Goal: Communication & Community: Ask a question

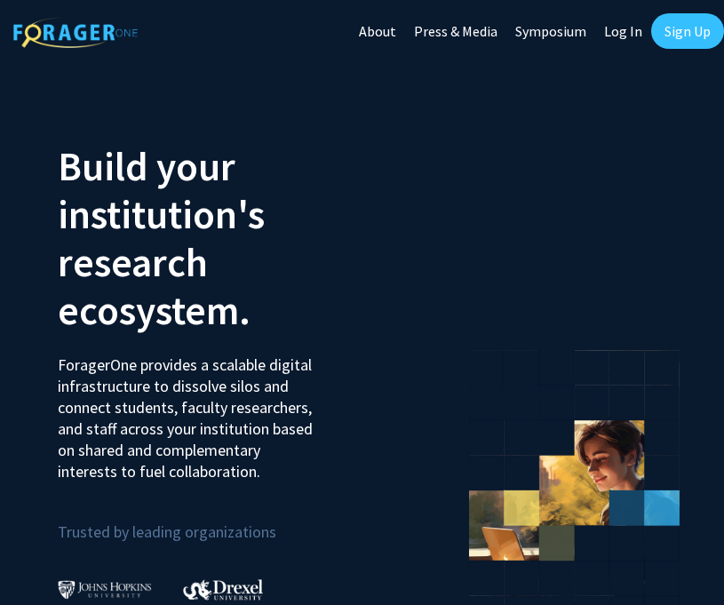
click at [623, 19] on link "Log In" at bounding box center [623, 31] width 56 height 62
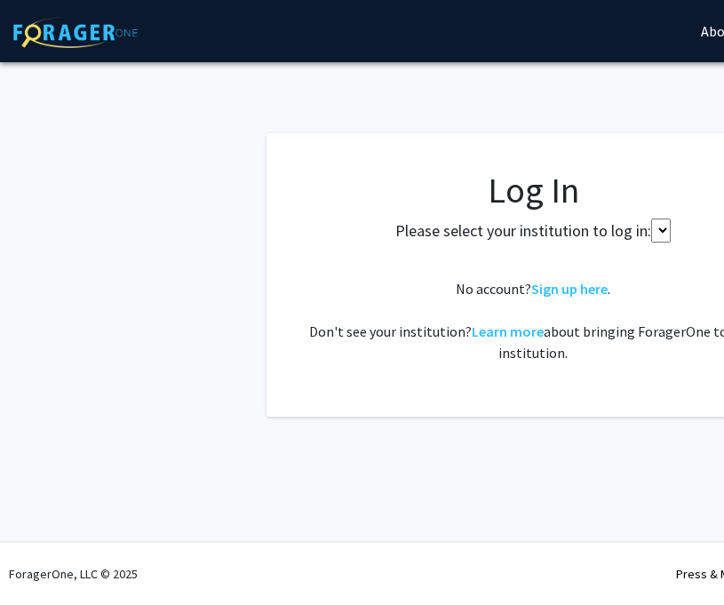
select select
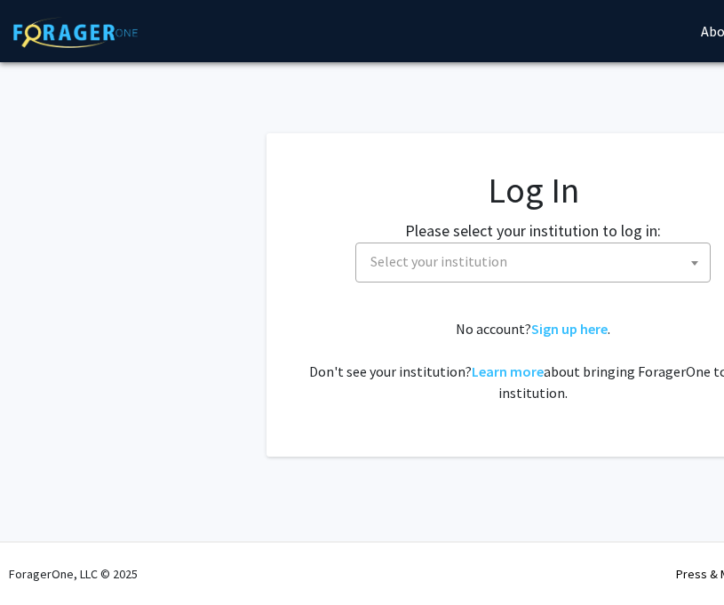
click at [436, 249] on span "Select your institution" at bounding box center [536, 261] width 347 height 36
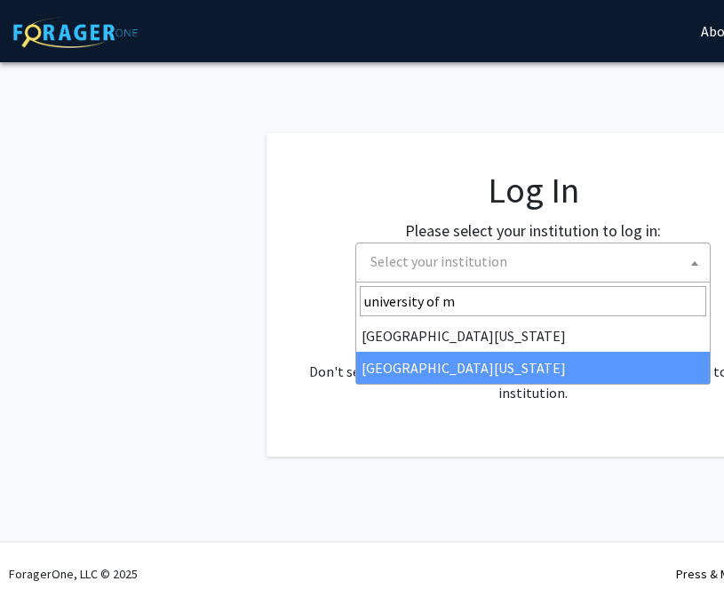
type input "university of m"
select select "33"
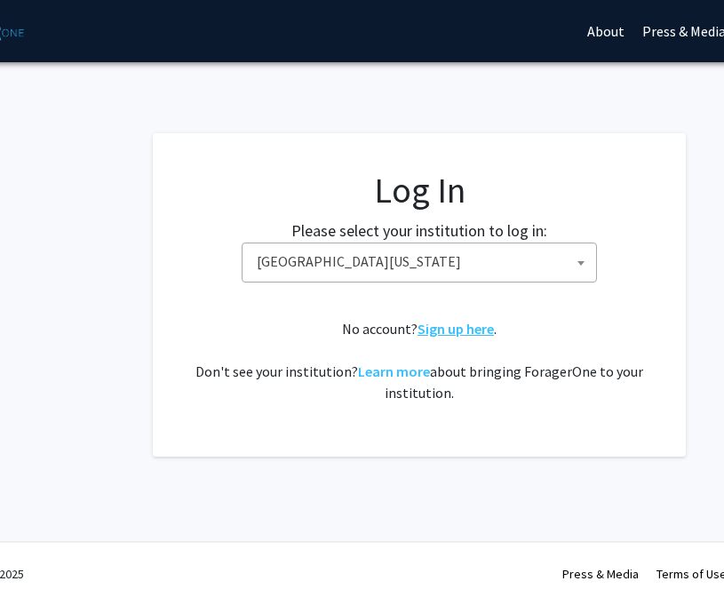
scroll to position [0, 121]
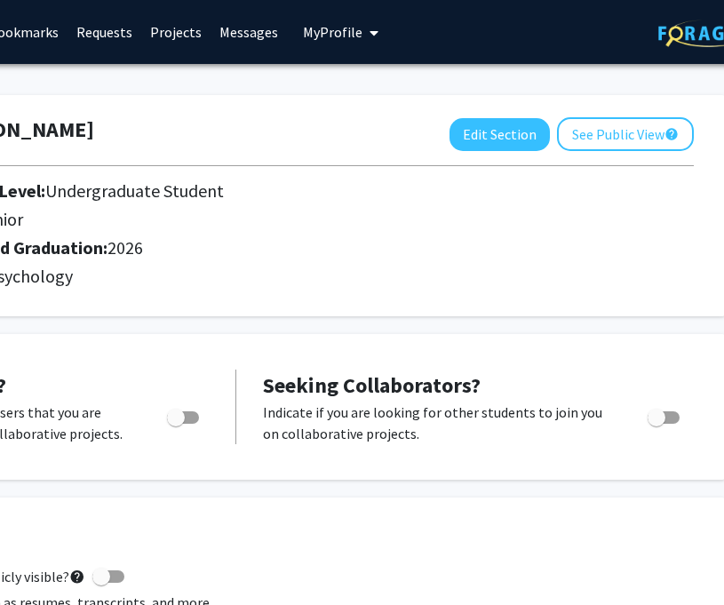
scroll to position [0, 330]
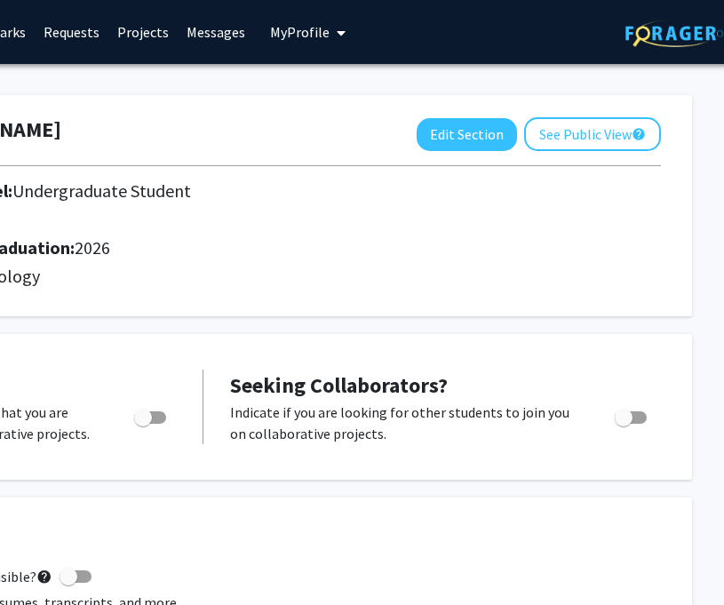
click at [284, 41] on button "My Profile" at bounding box center [308, 32] width 86 height 64
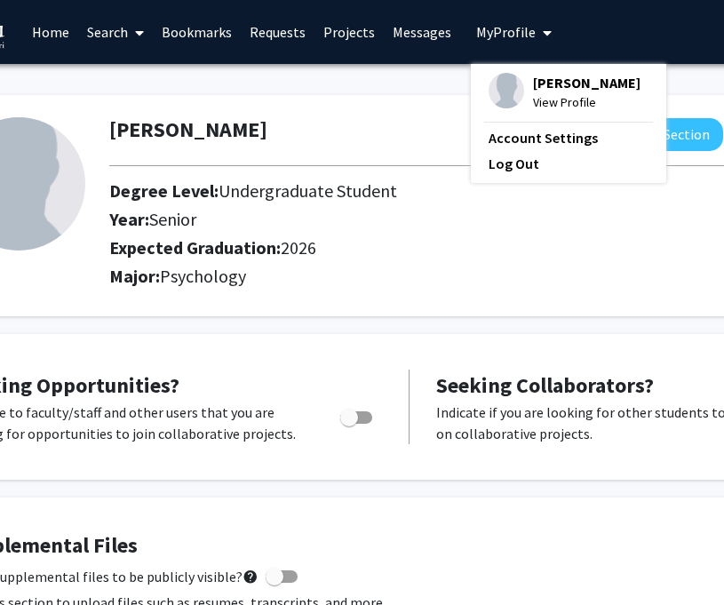
scroll to position [0, 93]
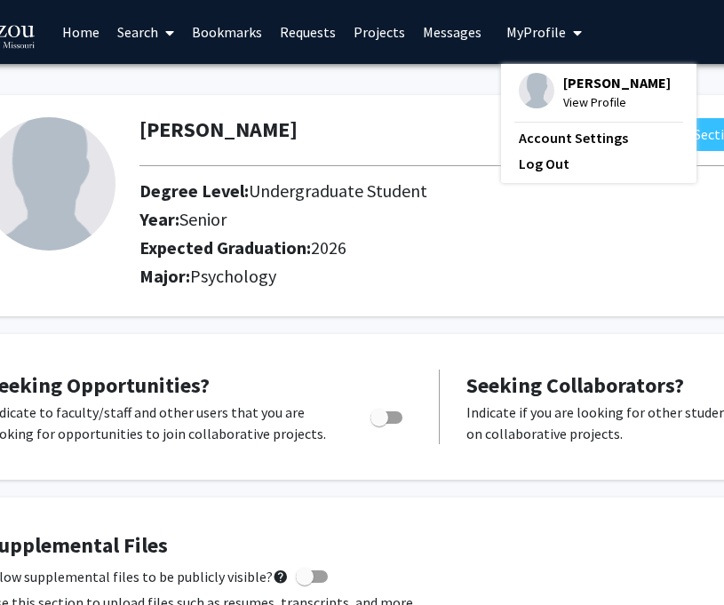
click at [151, 23] on link "Search" at bounding box center [145, 32] width 75 height 62
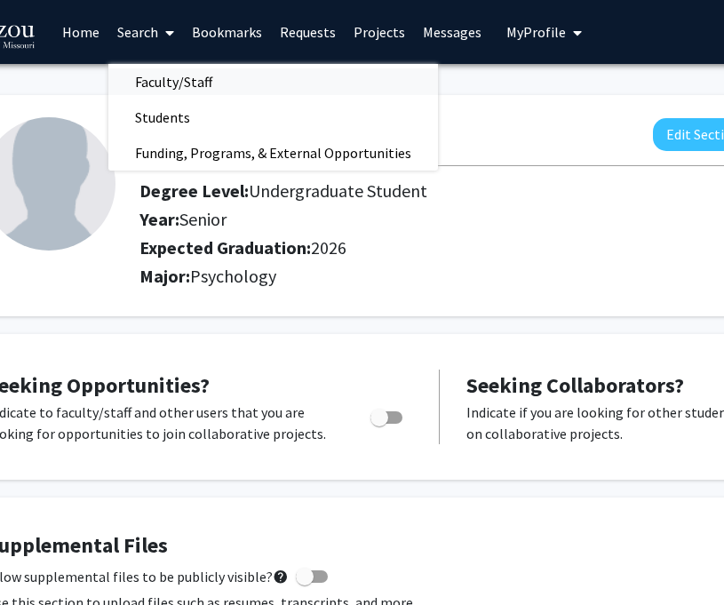
click at [186, 81] on span "Faculty/Staff" at bounding box center [173, 82] width 131 height 36
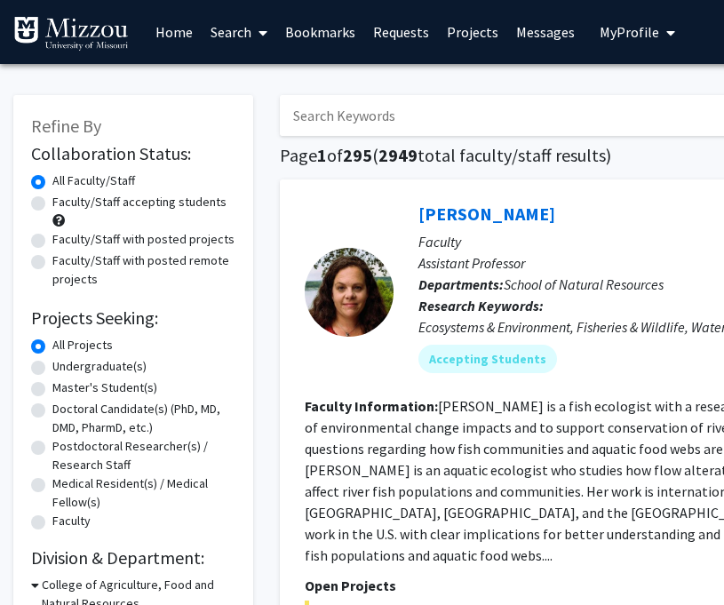
click at [360, 105] on input "Search Keywords" at bounding box center [628, 115] width 697 height 41
type input "[PERSON_NAME]"
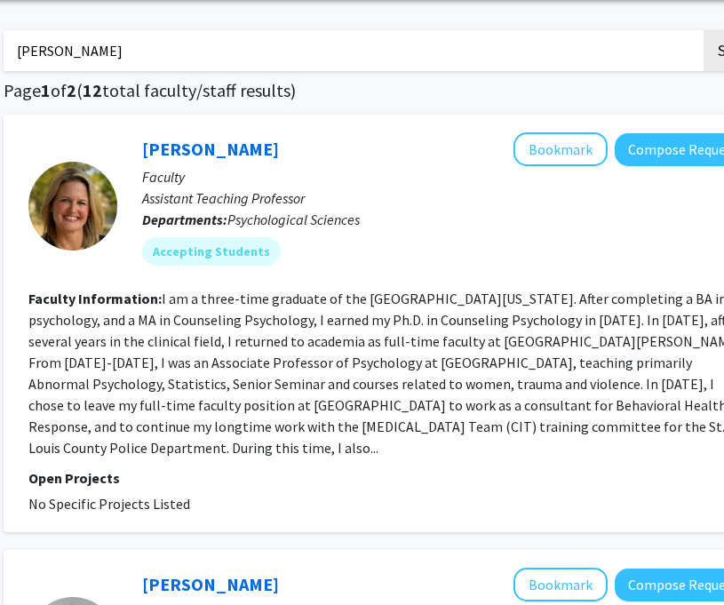
scroll to position [86, 276]
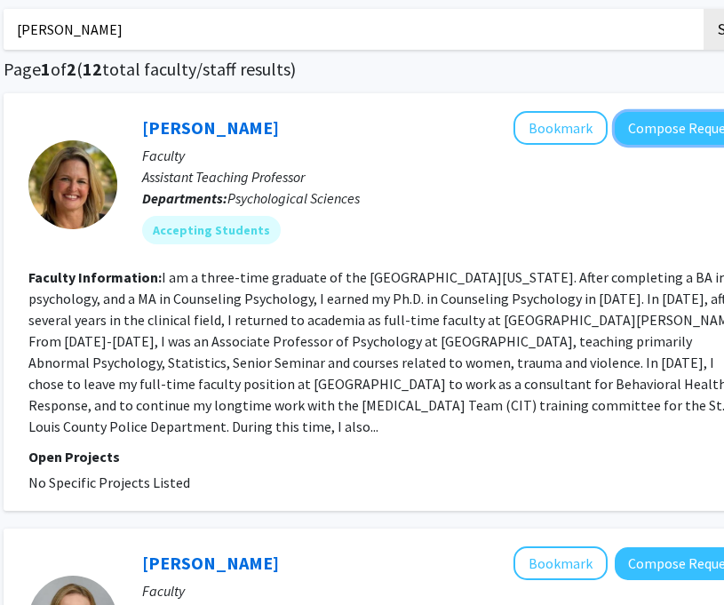
click at [664, 125] on button "Compose Request" at bounding box center [683, 128] width 137 height 33
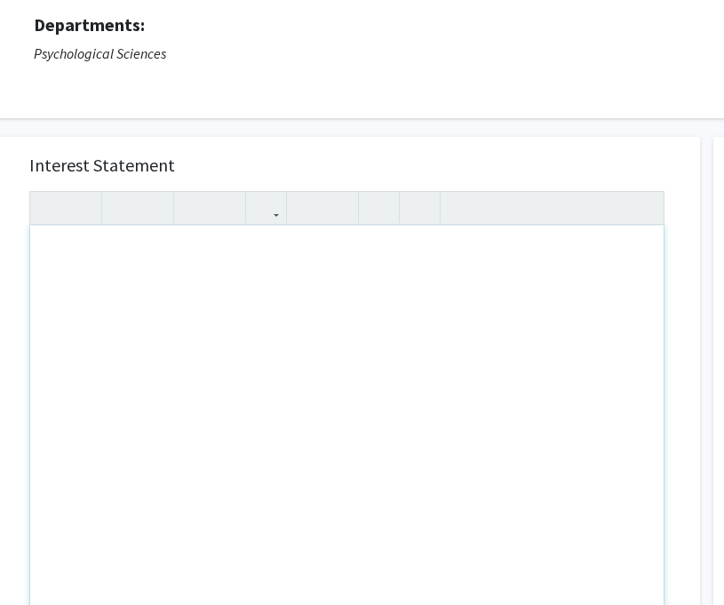
scroll to position [584, 64]
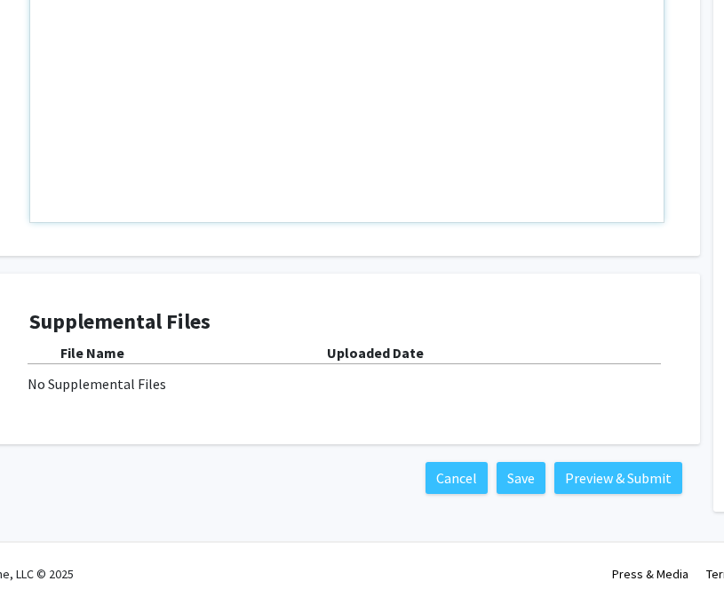
click at [434, 159] on div "Note to users with screen readers: Please press Alt+0 or Option+0 to deactivate…" at bounding box center [347, 18] width 634 height 407
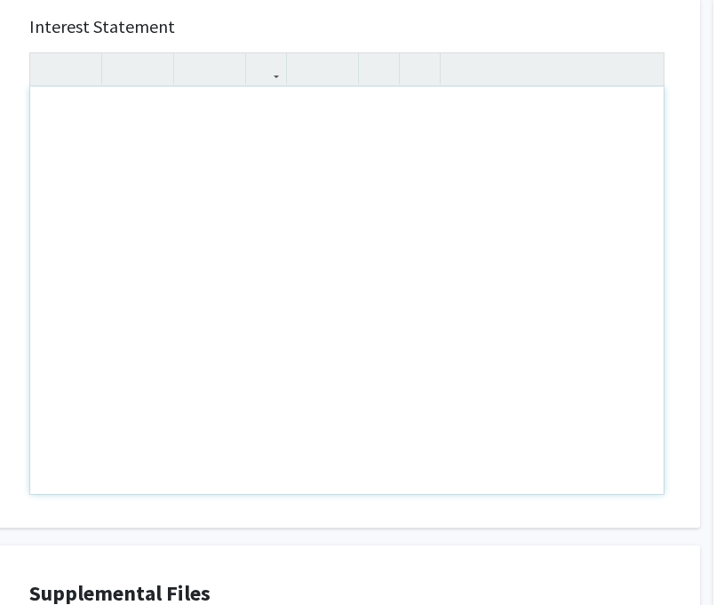
scroll to position [194, 64]
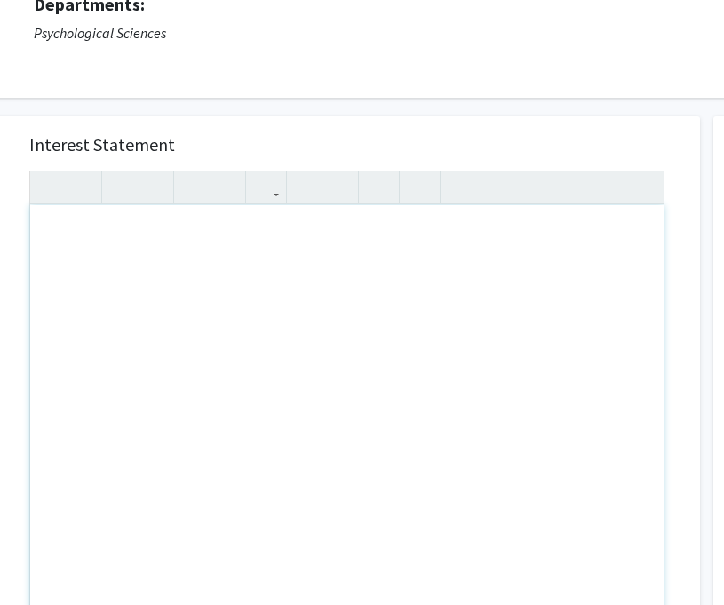
click at [352, 232] on div "Note to users with screen readers: Please press Alt+0 or Option+0 to deactivate…" at bounding box center [347, 408] width 634 height 407
type textarea "I am a&nbsp;"
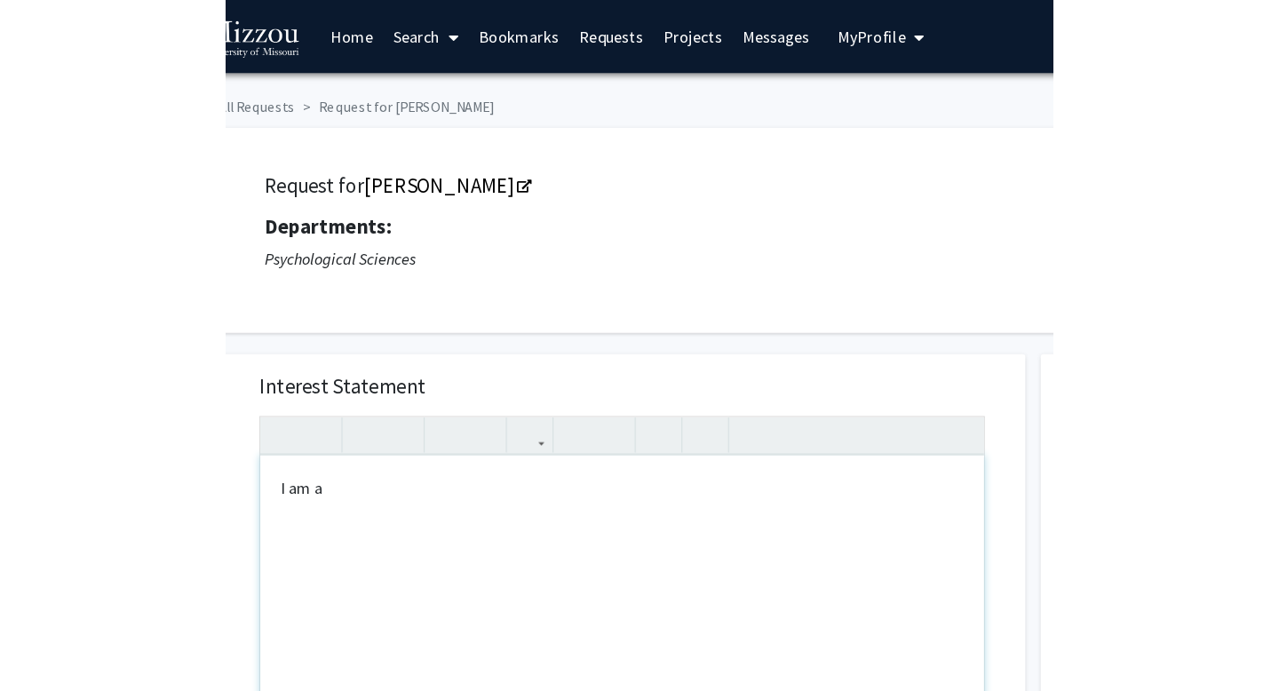
scroll to position [0, 0]
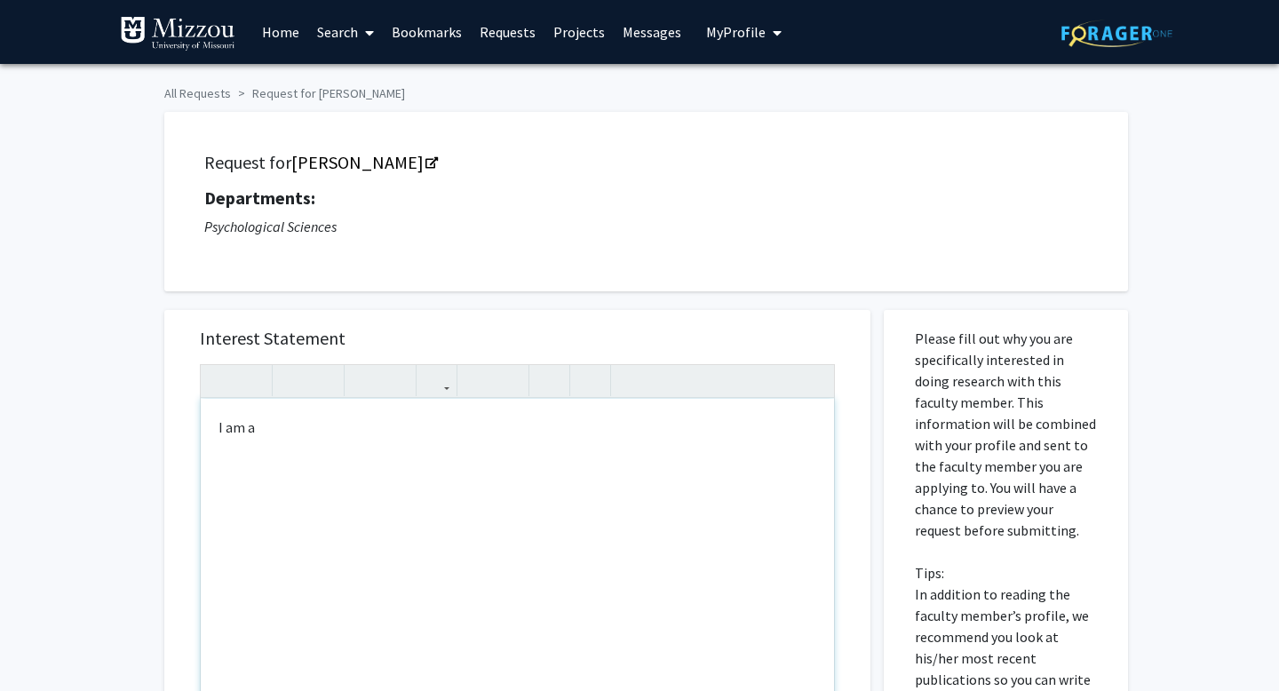
drag, startPoint x: 309, startPoint y: 471, endPoint x: 194, endPoint y: 447, distance: 118.0
click at [194, 448] on div "Interest Statement I am a&nbsp; I am a Insert link Remove link" at bounding box center [517, 575] width 671 height 530
click at [261, 434] on div "I am a" at bounding box center [518, 602] width 634 height 407
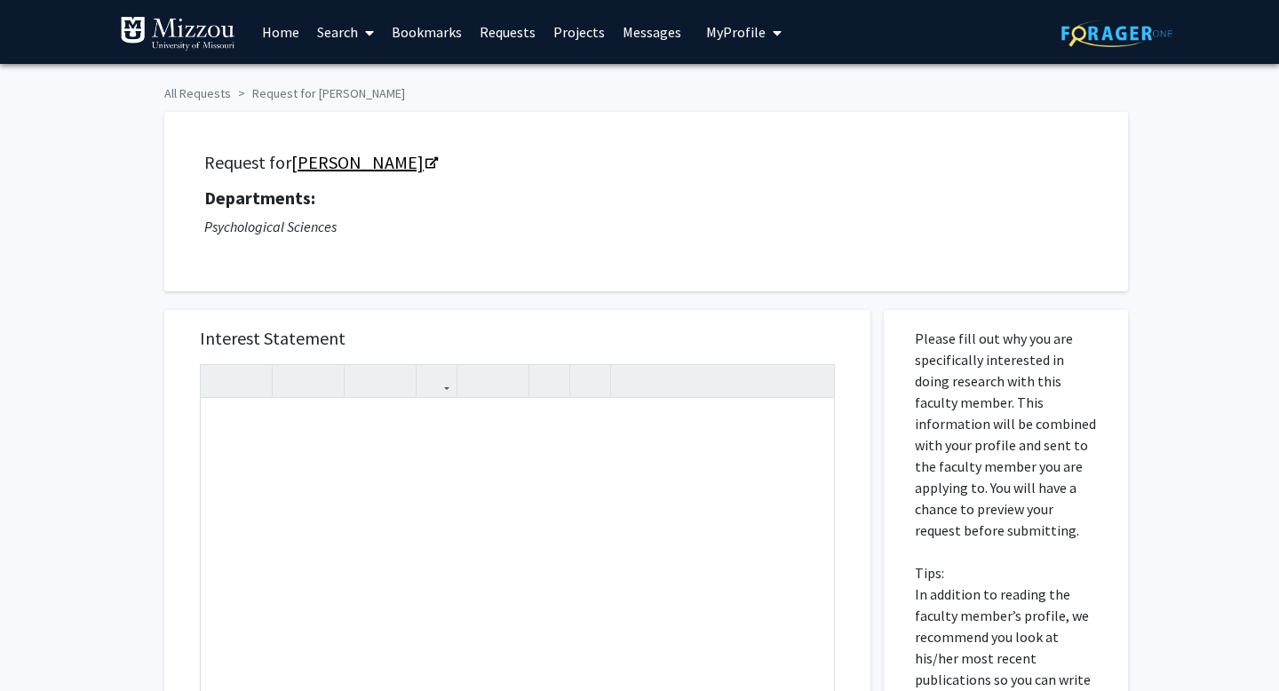
click at [379, 160] on link "[PERSON_NAME]" at bounding box center [363, 162] width 145 height 22
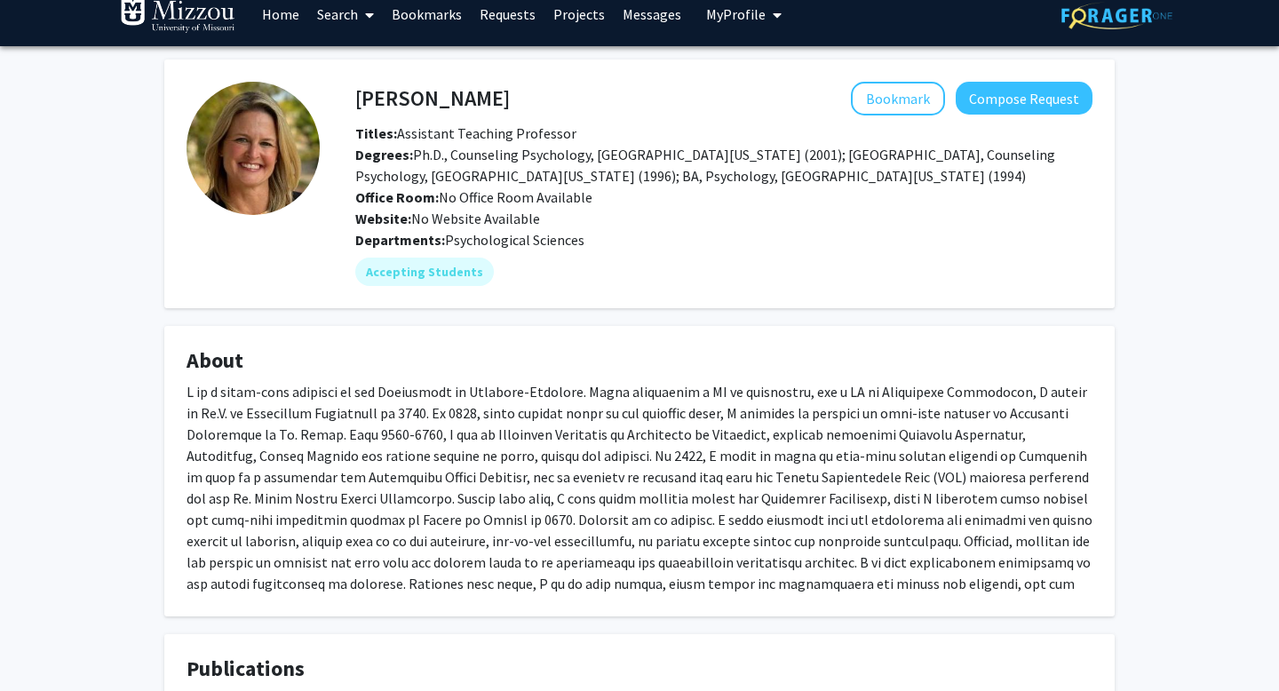
scroll to position [21, 0]
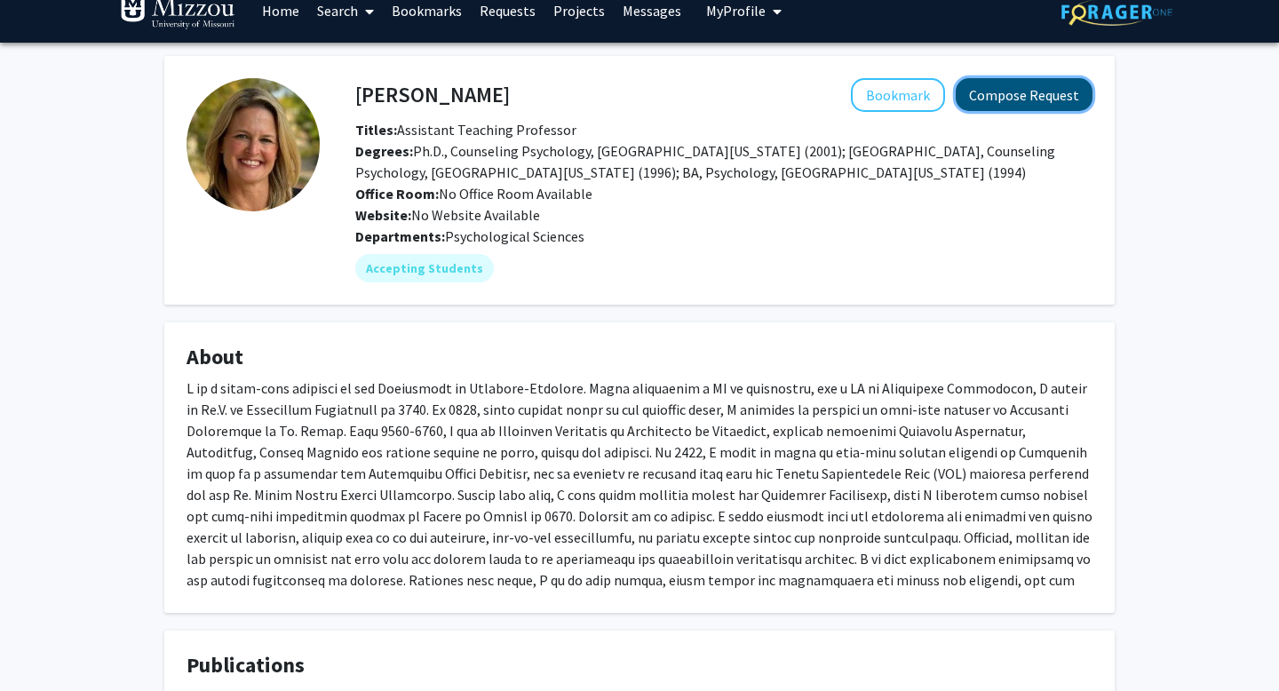
click at [1004, 108] on button "Compose Request" at bounding box center [1024, 94] width 137 height 33
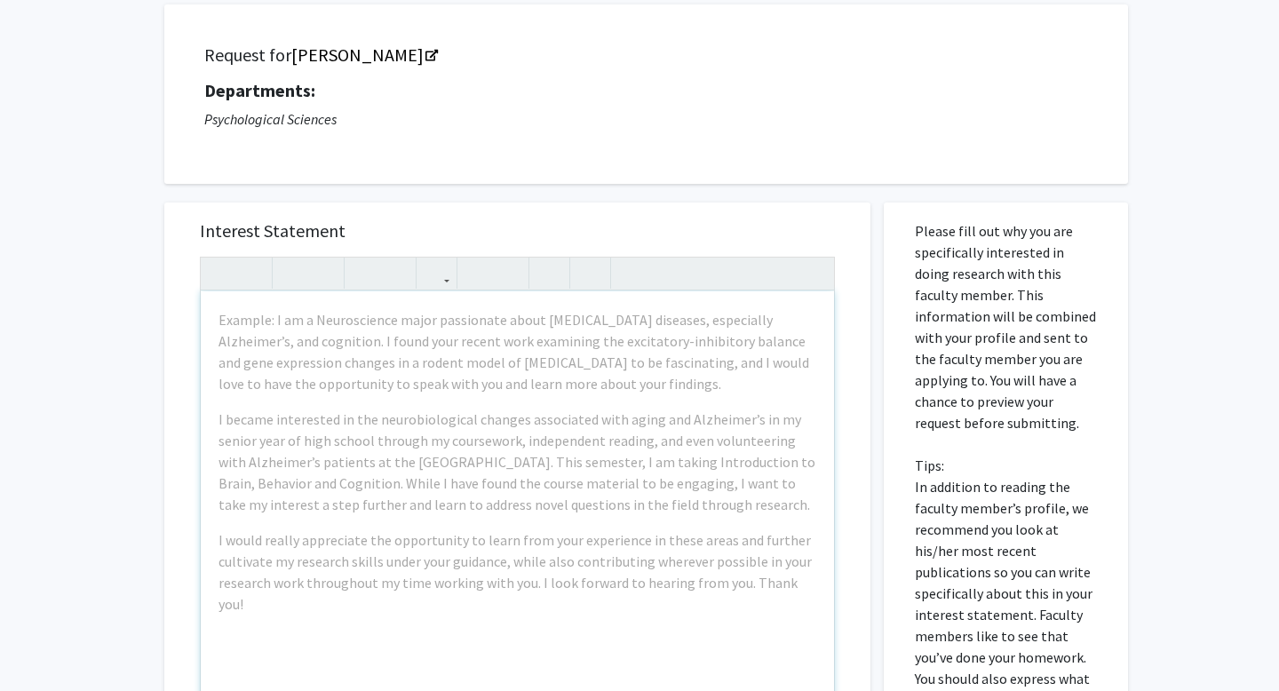
scroll to position [110, 0]
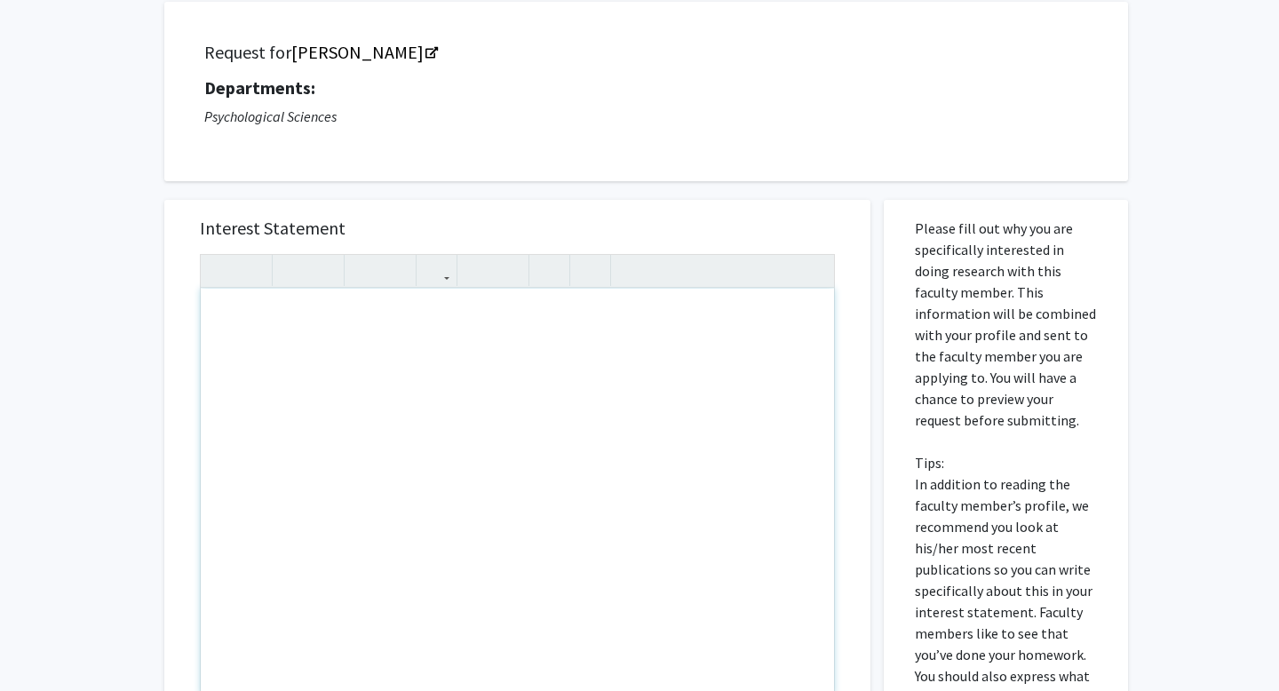
click at [599, 400] on div "Note to users with screen readers: Please press Alt+0 or Option+0 to deactivate…" at bounding box center [518, 492] width 634 height 407
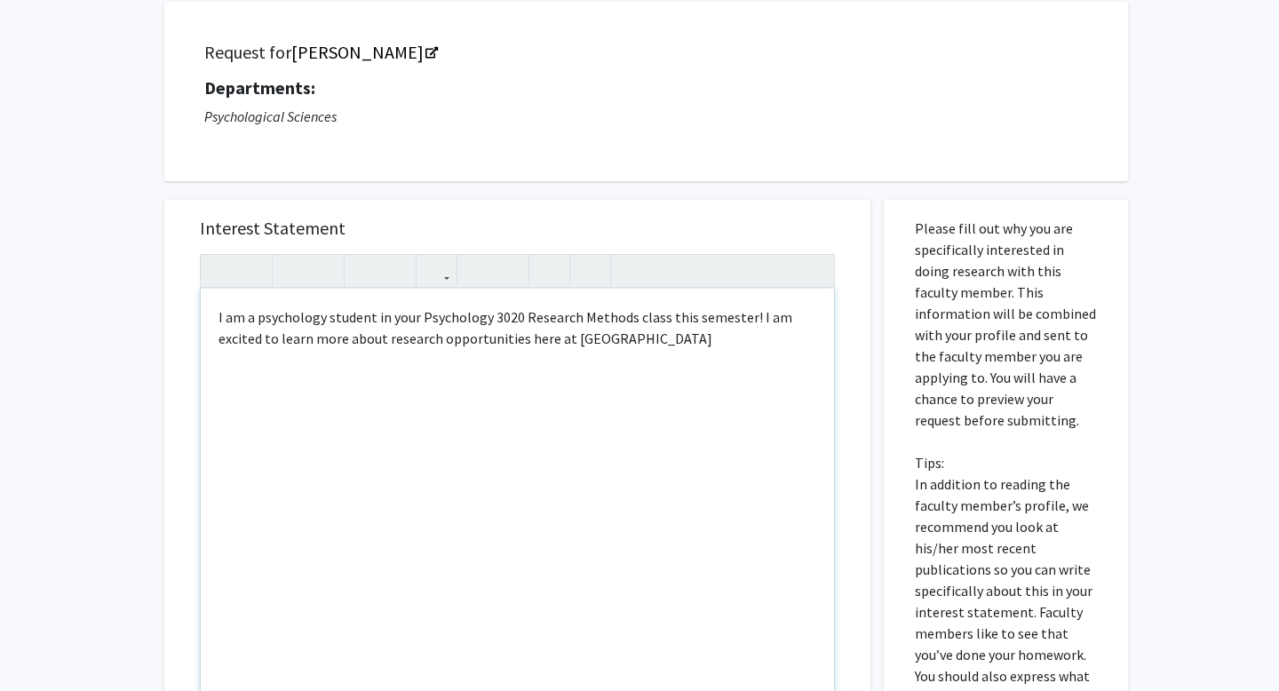
click at [613, 351] on div "I am a psychology student in your Psychology 3020 Research Methods class this s…" at bounding box center [518, 492] width 634 height 407
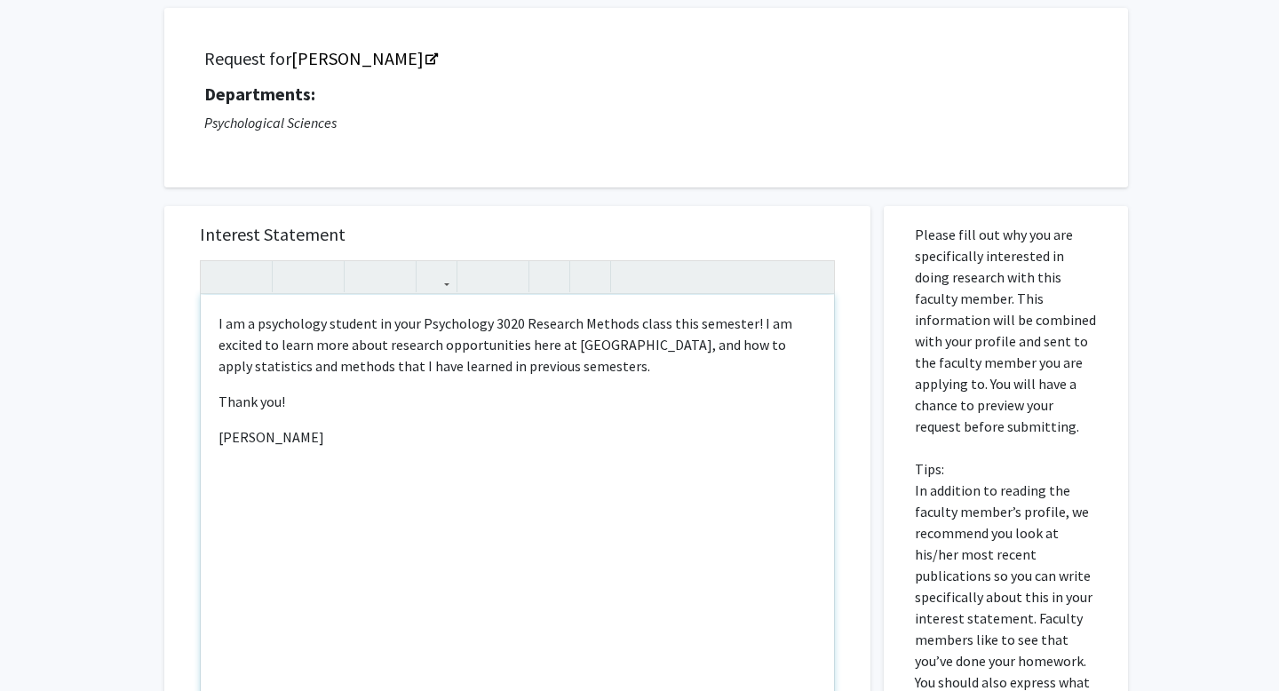
scroll to position [108, 0]
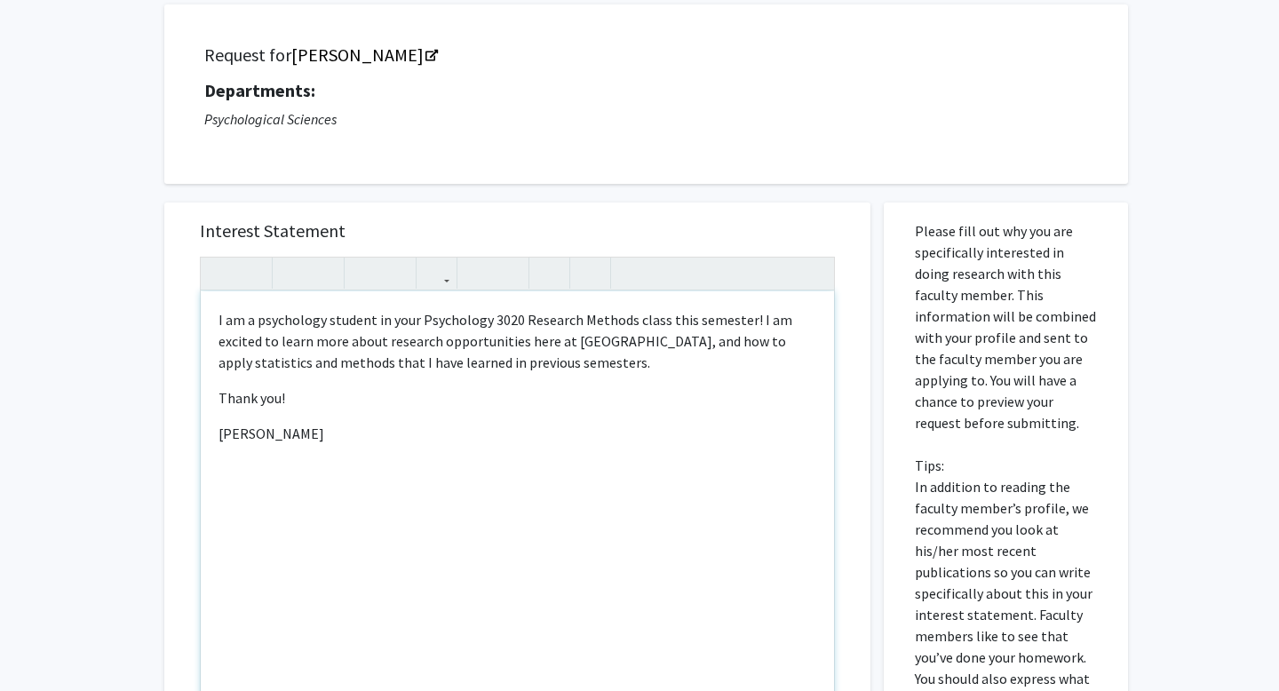
click at [578, 365] on p "I am a psychology student in your Psychology 3020 Research Methods class this s…" at bounding box center [518, 341] width 598 height 64
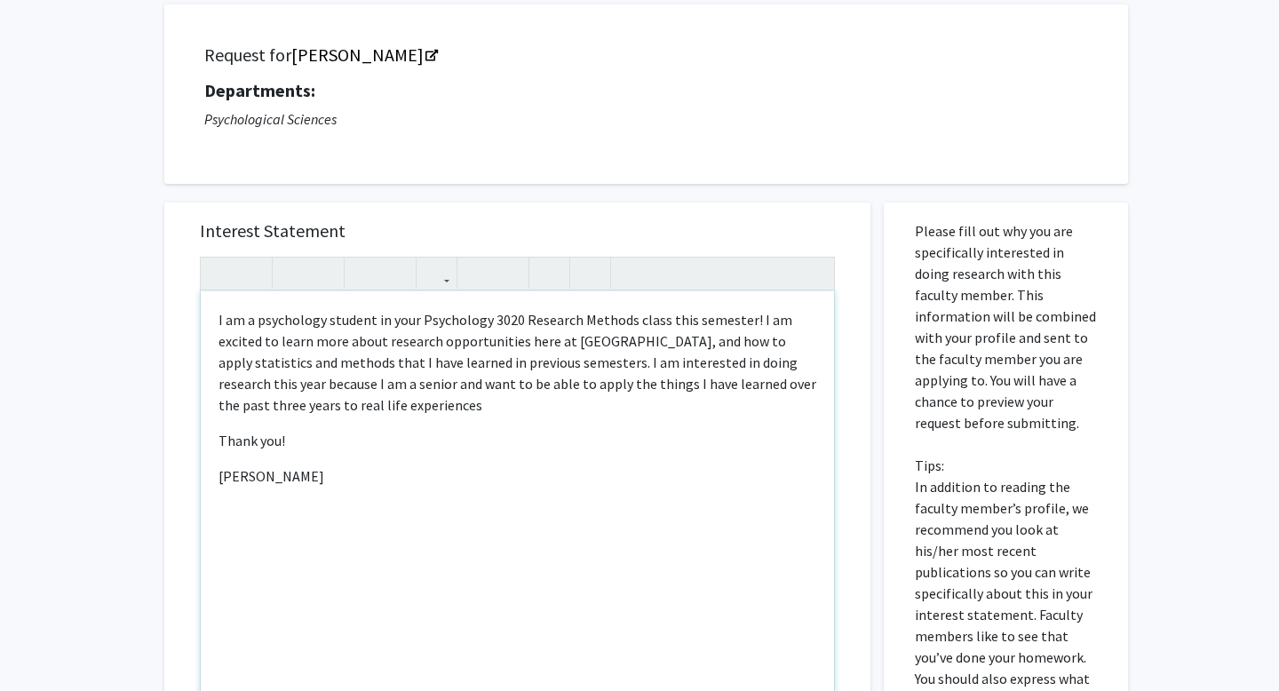
type textarea "<p>I am a psychology student in your Psychology 3020 Research Methods class thi…"
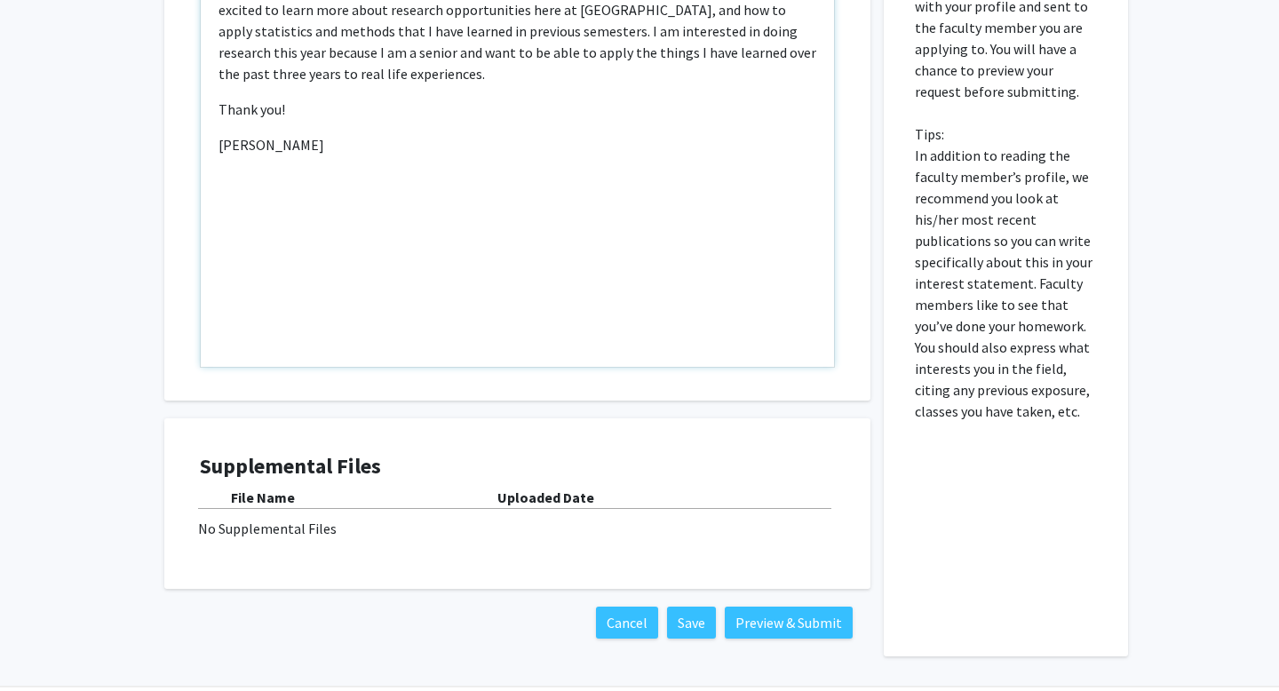
scroll to position [498, 0]
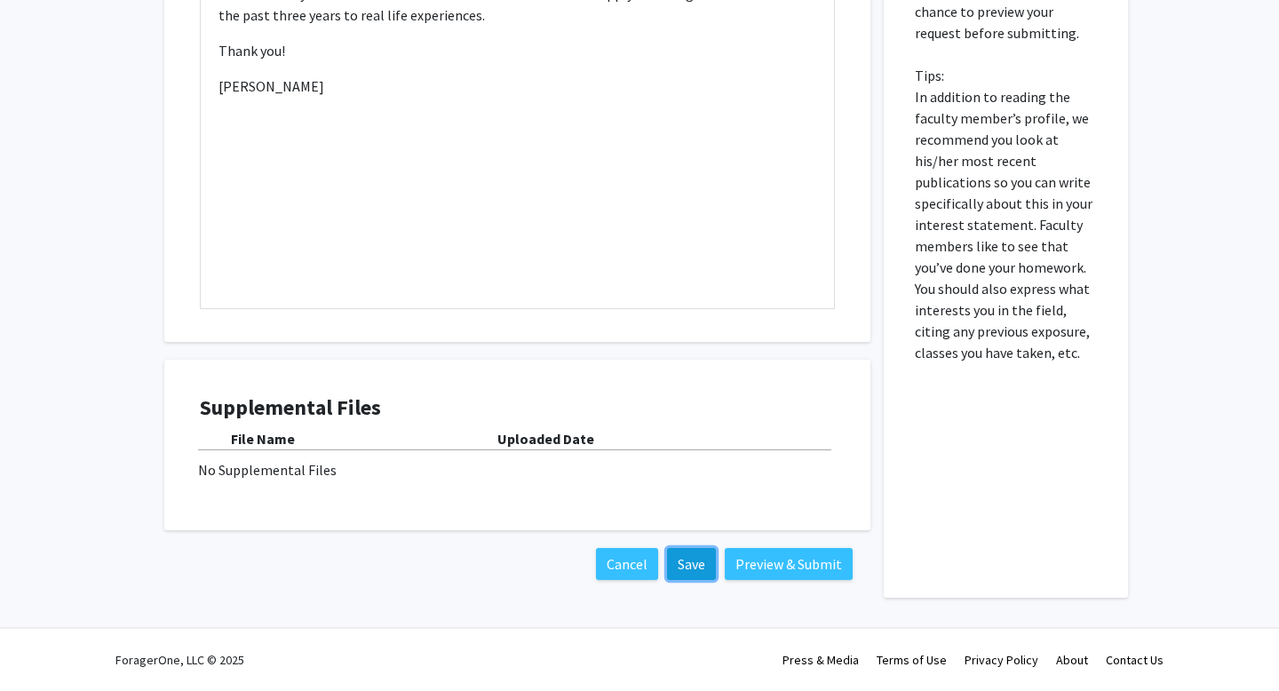
click at [688, 571] on button "Save" at bounding box center [691, 564] width 49 height 32
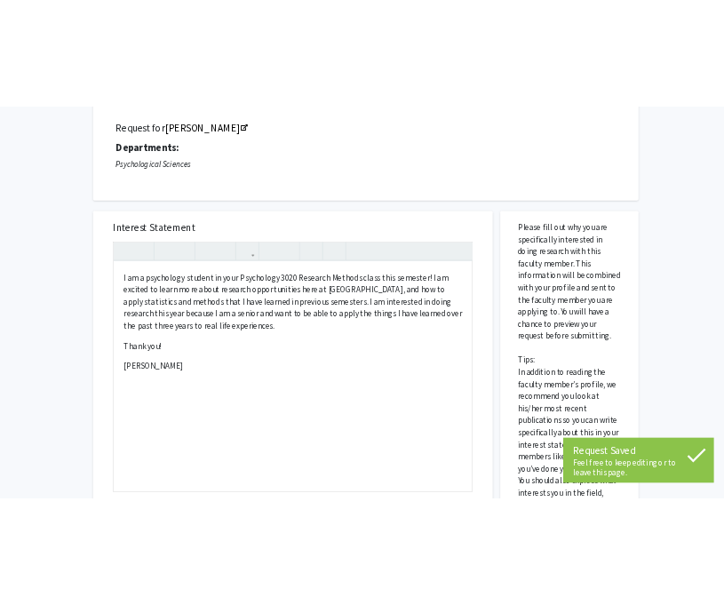
scroll to position [0, 0]
